Goal: Task Accomplishment & Management: Use online tool/utility

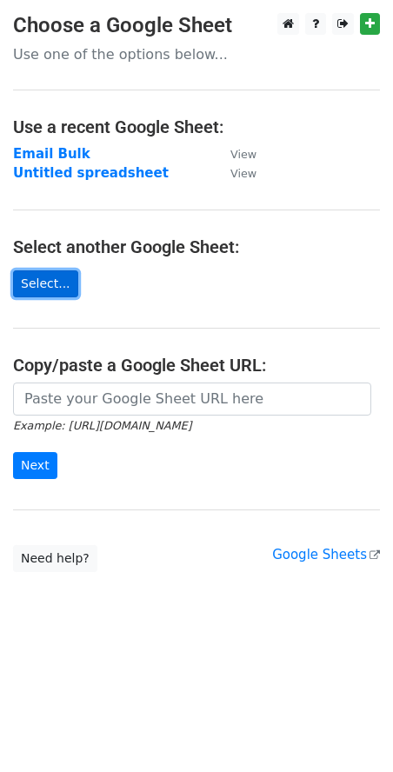
click at [42, 288] on link "Select..." at bounding box center [45, 283] width 65 height 27
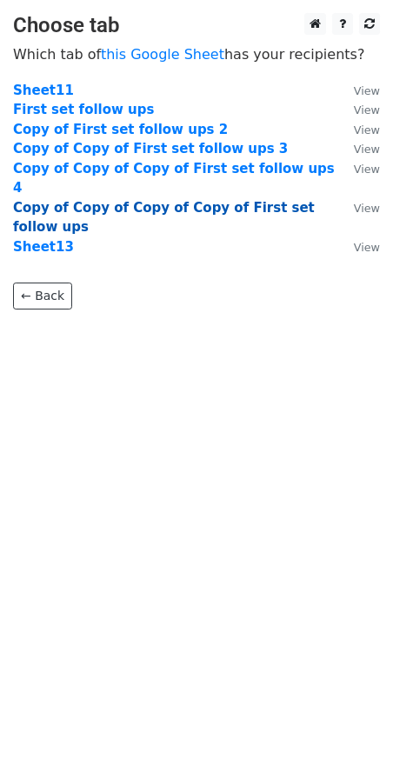
click at [173, 200] on strong "Copy of Copy of Copy of Copy of First set follow ups" at bounding box center [164, 218] width 302 height 36
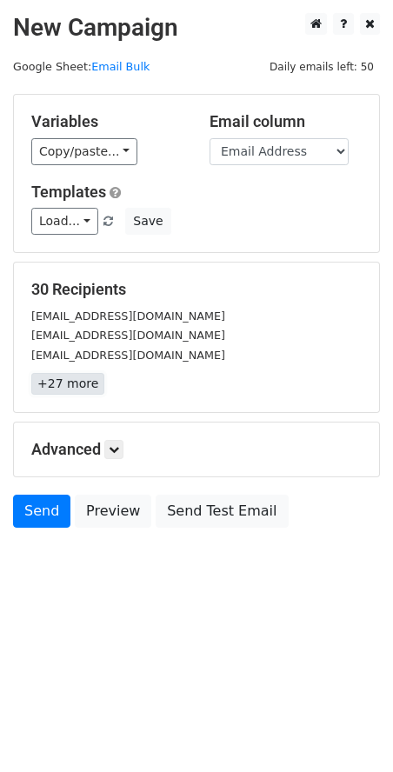
click at [83, 382] on link "+27 more" at bounding box center [67, 384] width 73 height 22
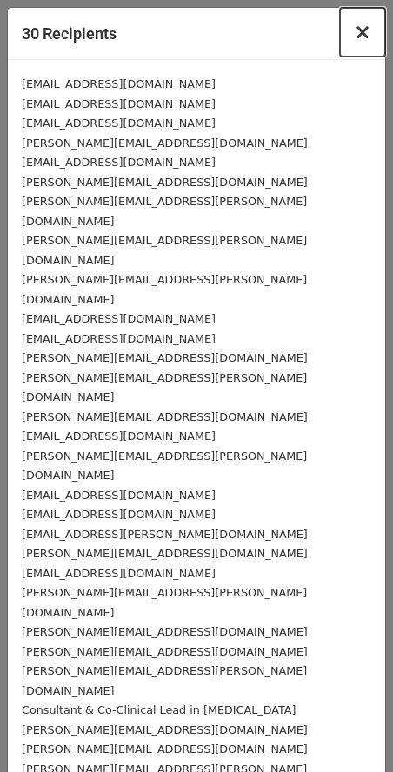
click at [367, 29] on span "×" at bounding box center [362, 32] width 17 height 24
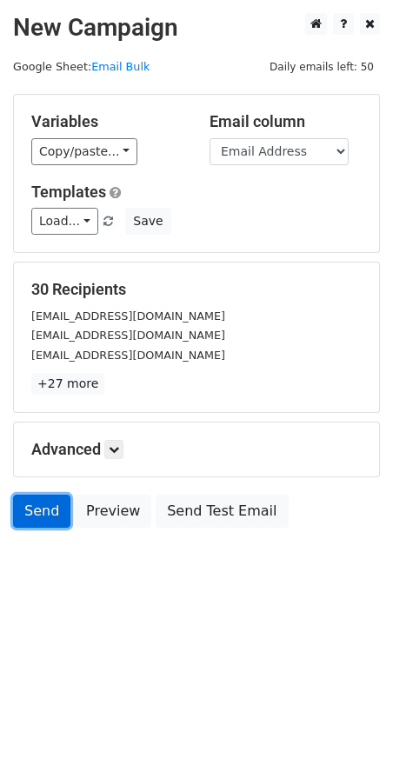
click at [48, 510] on link "Send" at bounding box center [41, 511] width 57 height 33
